Goal: Task Accomplishment & Management: Manage account settings

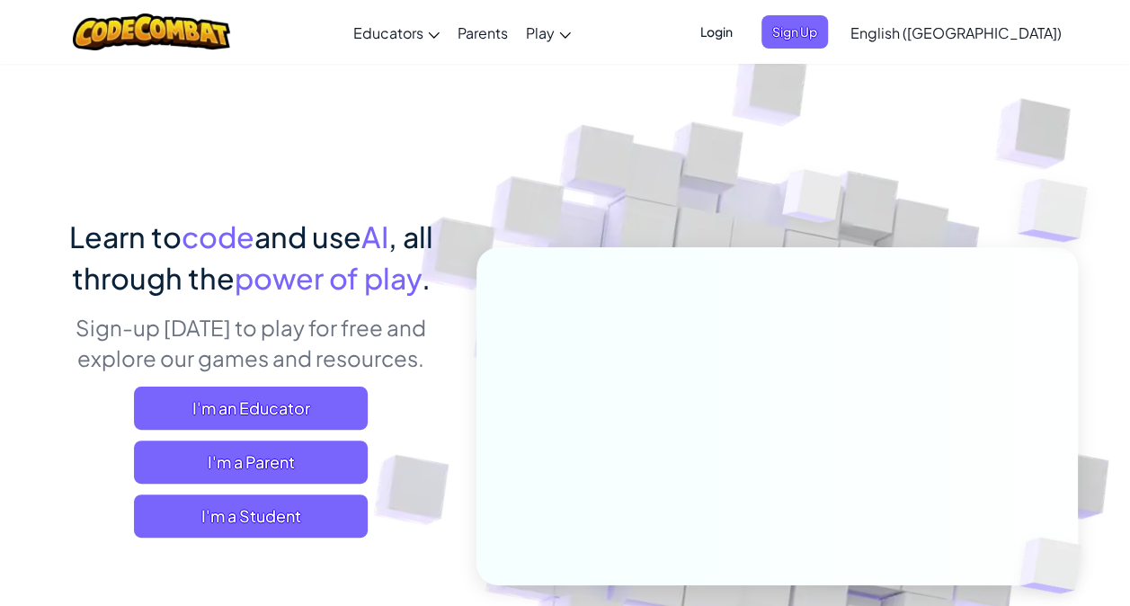
click at [743, 29] on span "Login" at bounding box center [716, 31] width 54 height 33
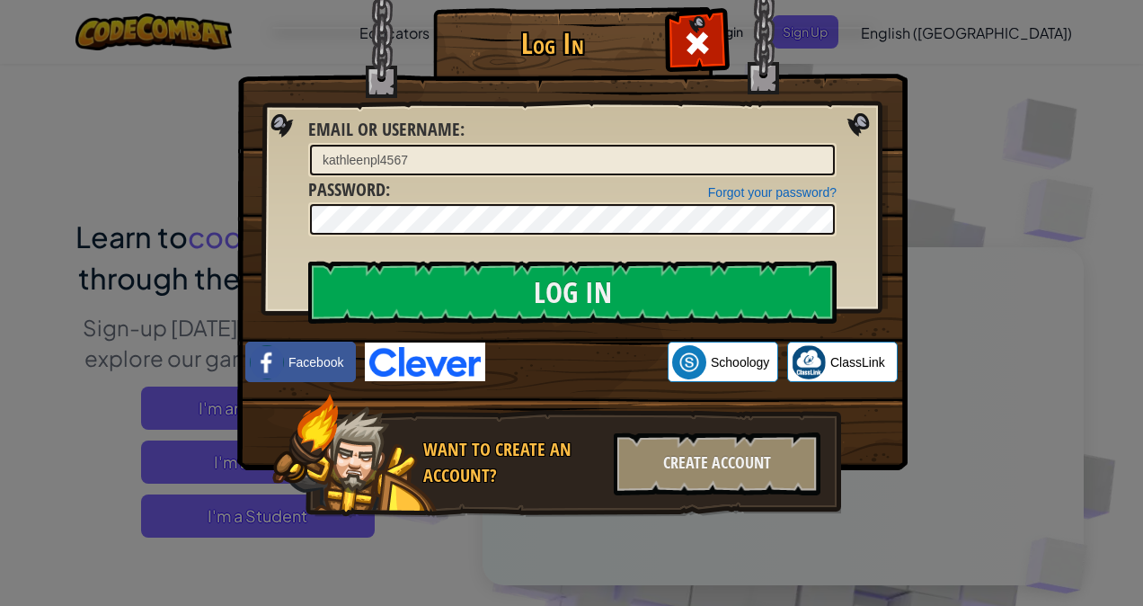
drag, startPoint x: 507, startPoint y: 203, endPoint x: 349, endPoint y: 189, distance: 158.9
click at [349, 189] on span "Password" at bounding box center [346, 189] width 77 height 24
click at [333, 156] on input "kathleenpl4567" at bounding box center [572, 160] width 525 height 31
click at [329, 162] on input "kathleenpl4567" at bounding box center [572, 160] width 525 height 31
click at [381, 153] on input "Kathleenpl4567" at bounding box center [572, 160] width 525 height 31
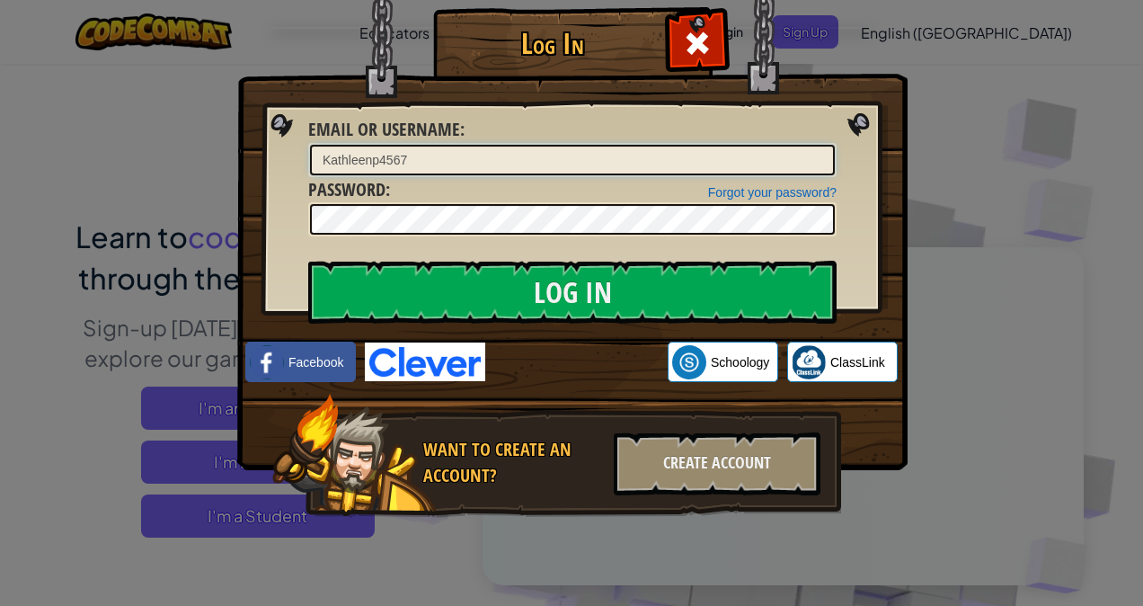
type input "Kathleenp4567"
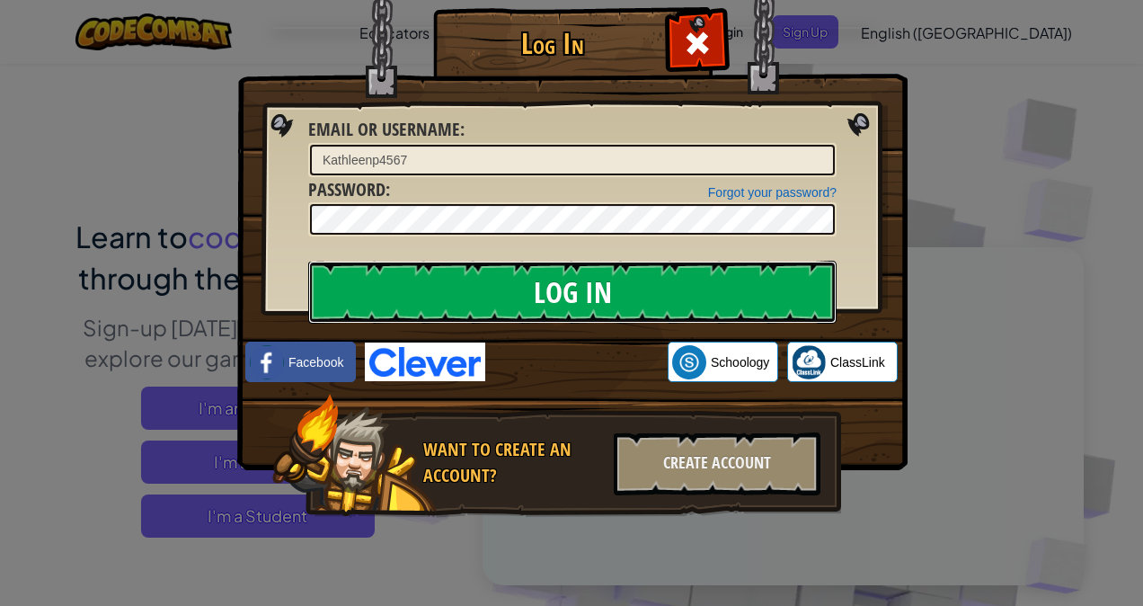
click at [767, 309] on input "Log In" at bounding box center [572, 292] width 529 height 63
